Goal: Transaction & Acquisition: Obtain resource

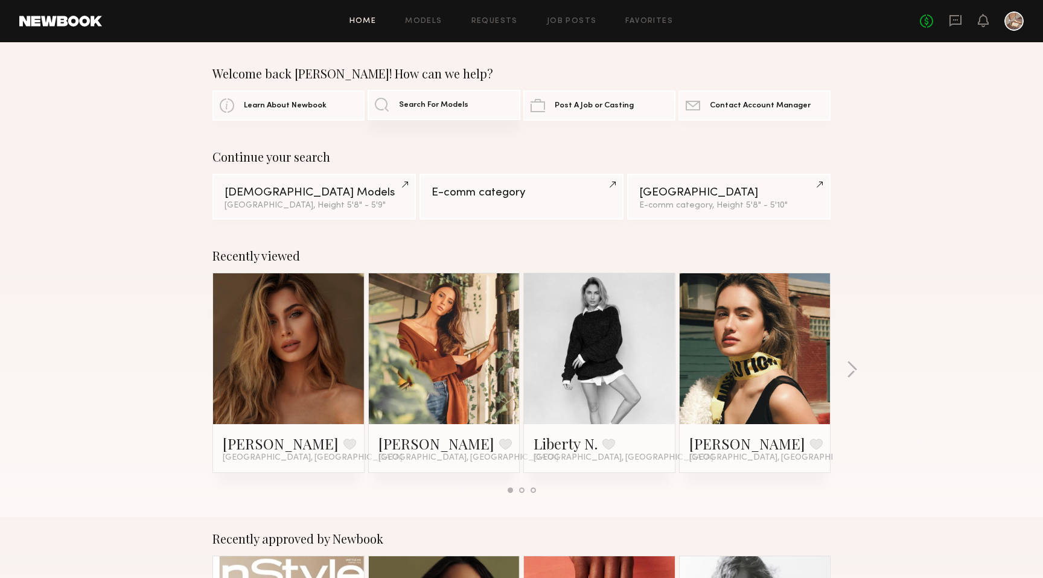
click at [458, 113] on link "Search For Models" at bounding box center [444, 105] width 152 height 30
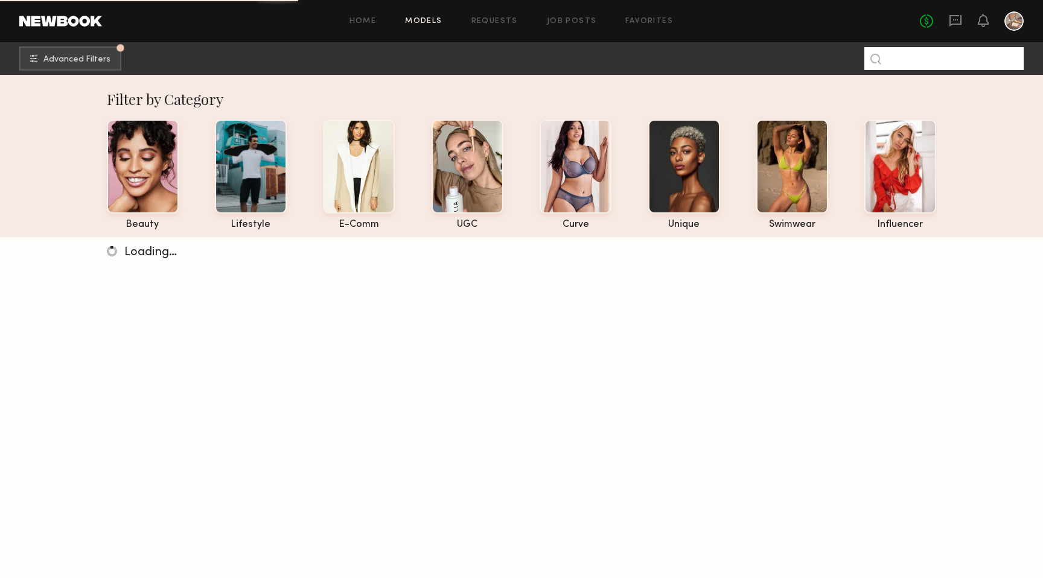
click at [938, 60] on input at bounding box center [943, 58] width 159 height 23
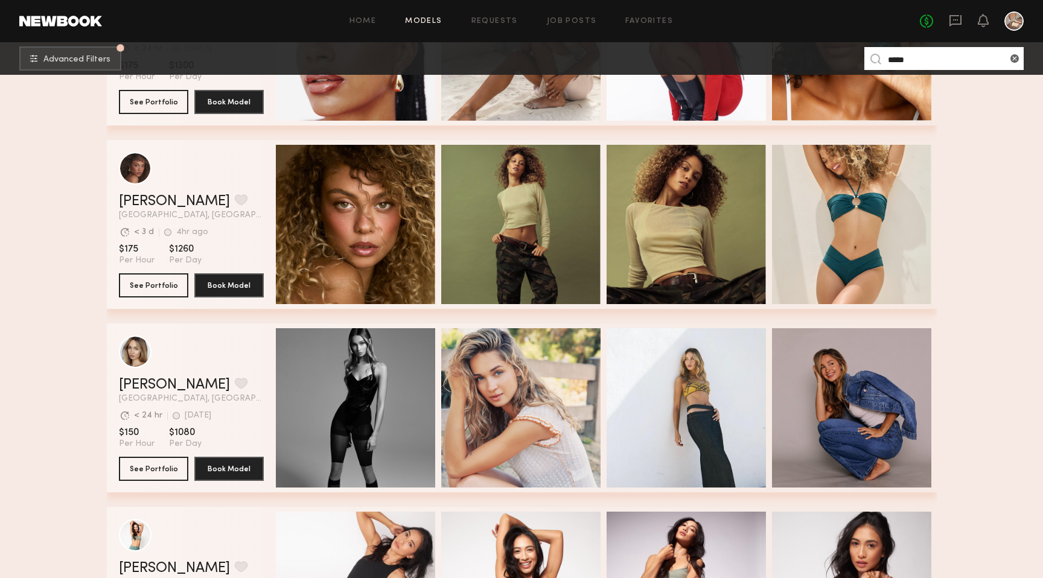
scroll to position [376, 0]
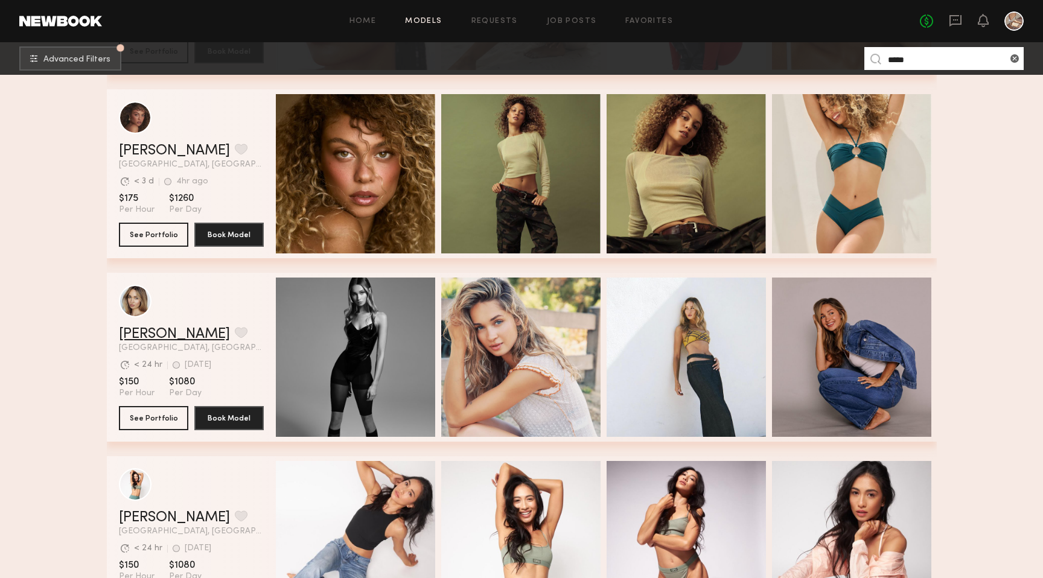
type input "*****"
click at [151, 335] on link "[PERSON_NAME]" at bounding box center [174, 334] width 111 height 14
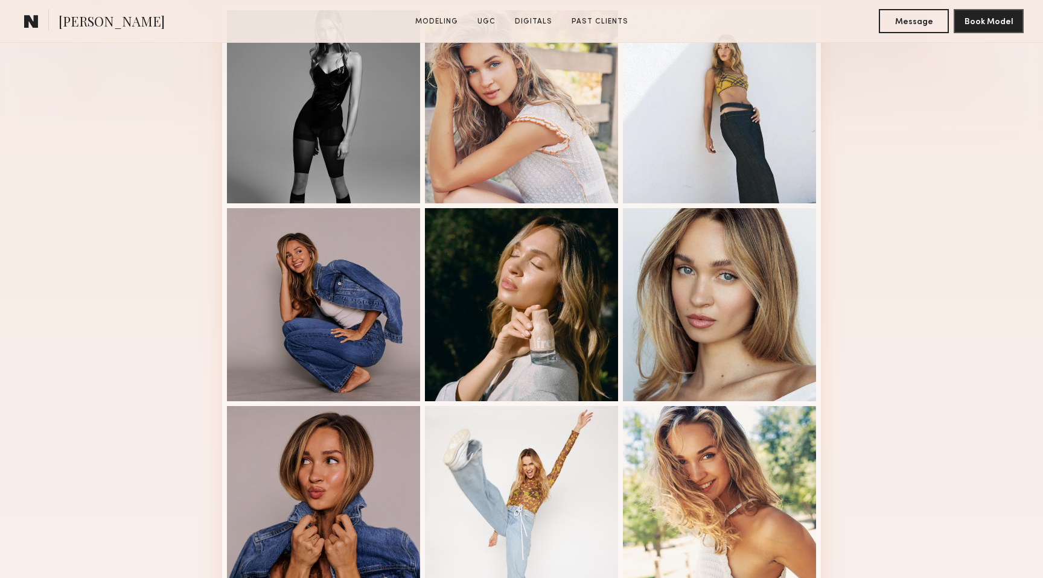
scroll to position [375, 0]
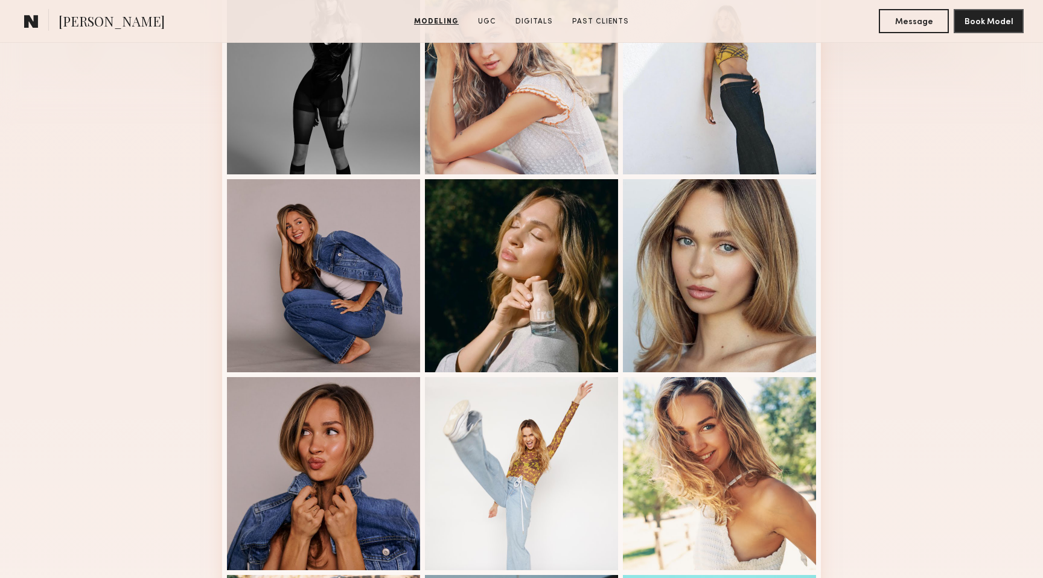
click at [105, 284] on div "Modeling Portfolio View More" at bounding box center [521, 371] width 1043 height 940
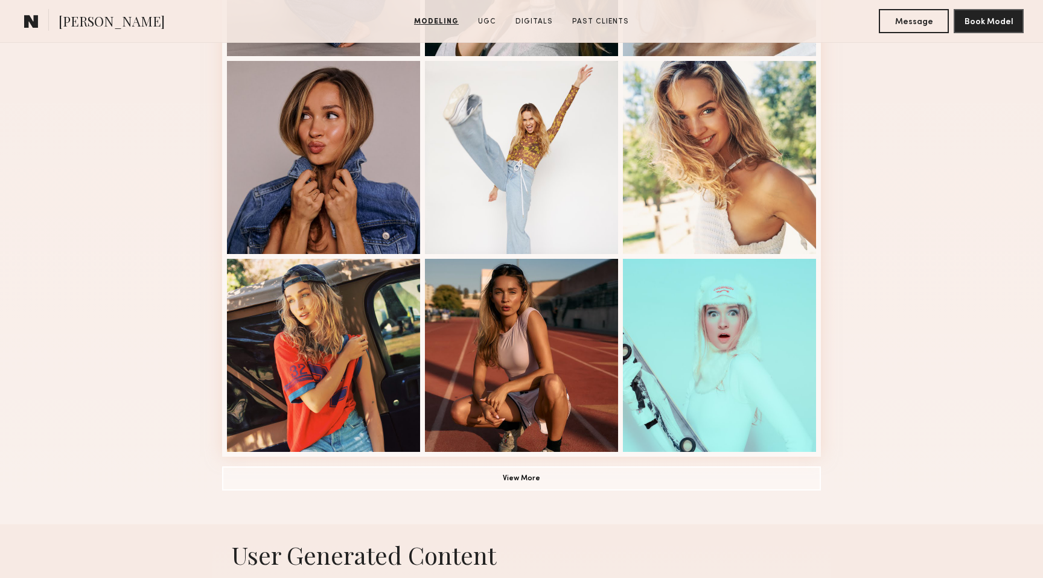
scroll to position [721, 0]
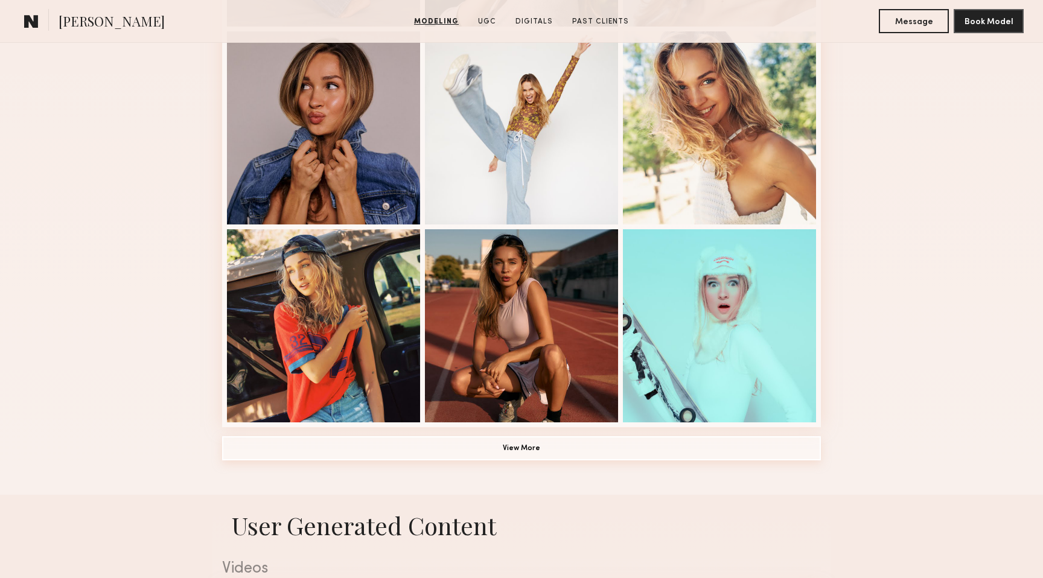
click at [514, 455] on button "View More" at bounding box center [521, 448] width 599 height 24
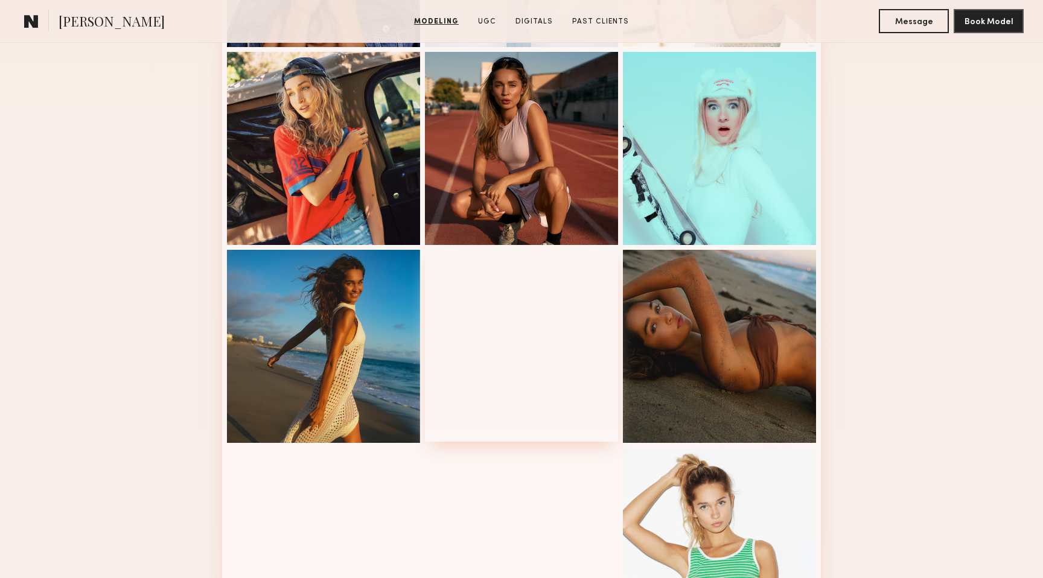
scroll to position [1080, 0]
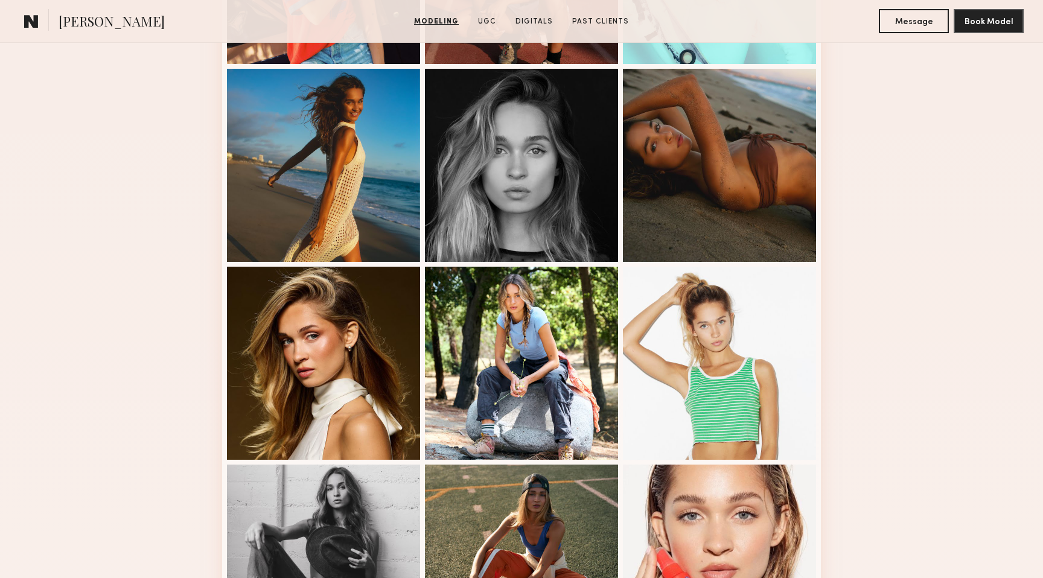
click at [139, 372] on div "Modeling Portfolio" at bounding box center [521, 46] width 1043 height 1698
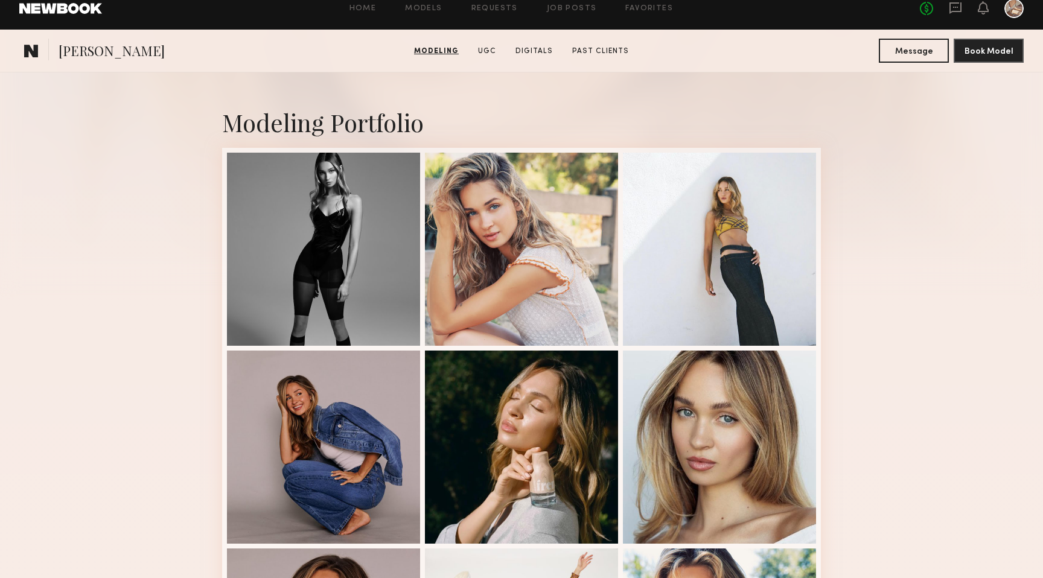
scroll to position [0, 0]
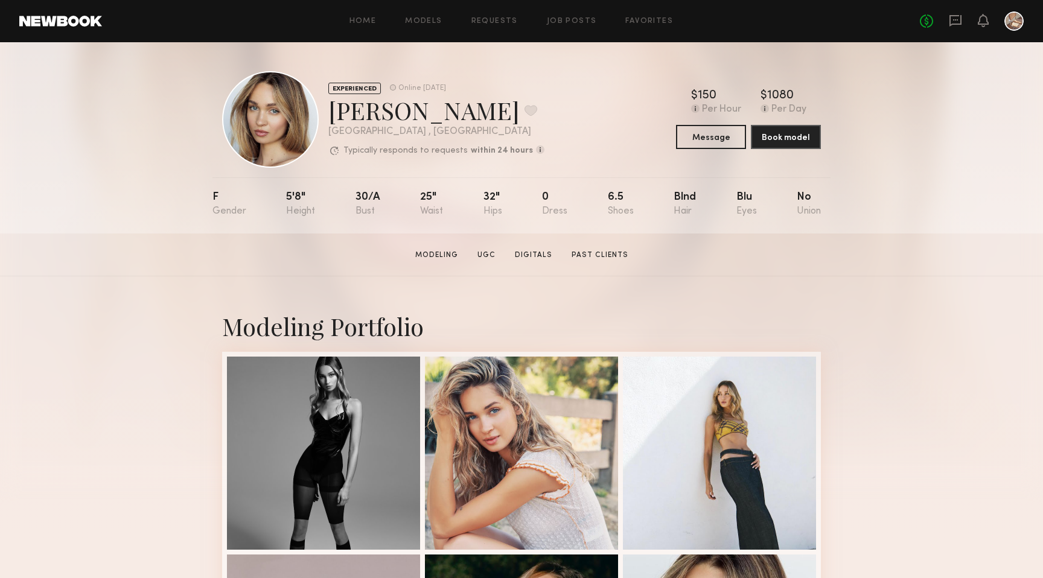
click at [153, 240] on section "Chloe C. Modeling UGC Digitals Past Clients Message Book Model" at bounding box center [521, 255] width 1043 height 43
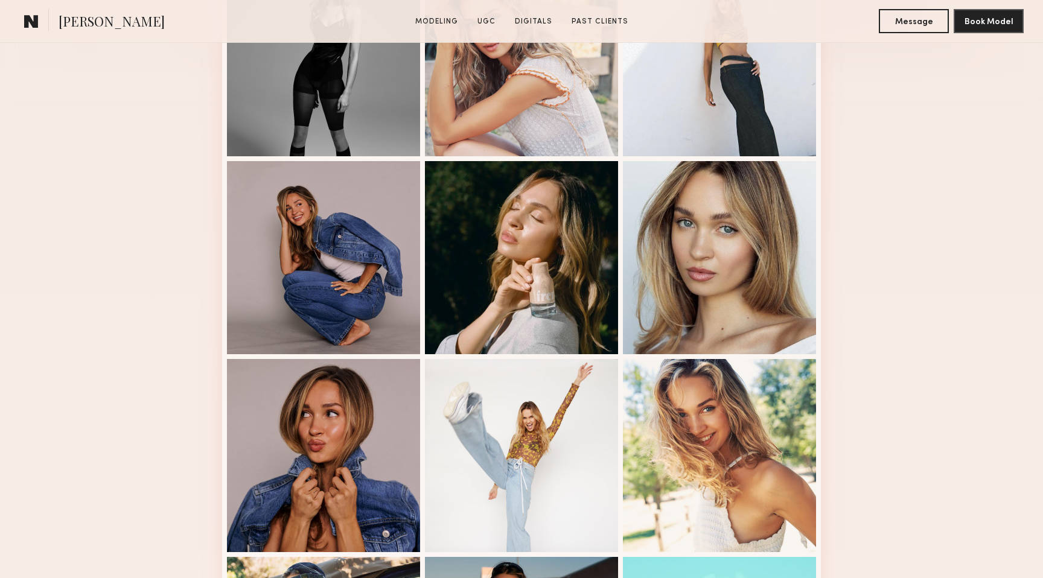
scroll to position [397, 0]
